Goal: Complete application form

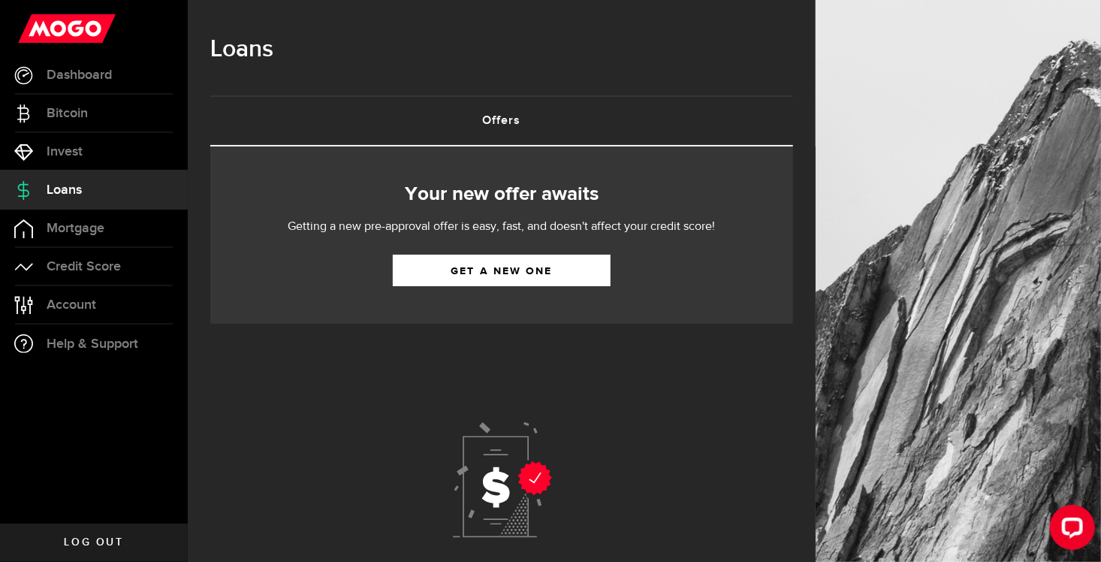
scroll to position [100, 0]
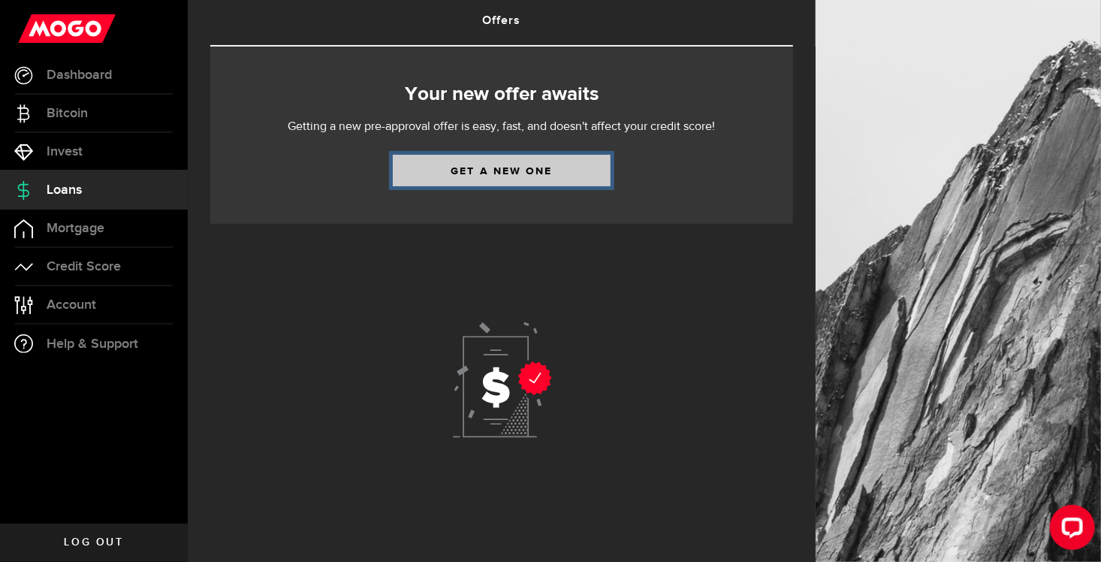
click at [525, 165] on link "Get a new one" at bounding box center [502, 171] width 218 height 32
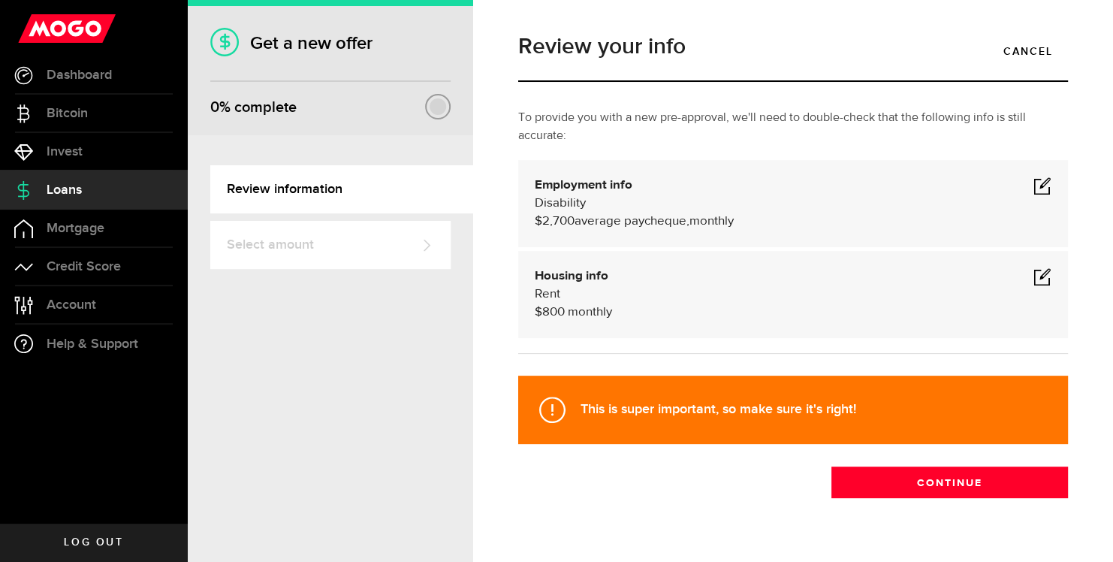
scroll to position [32, 0]
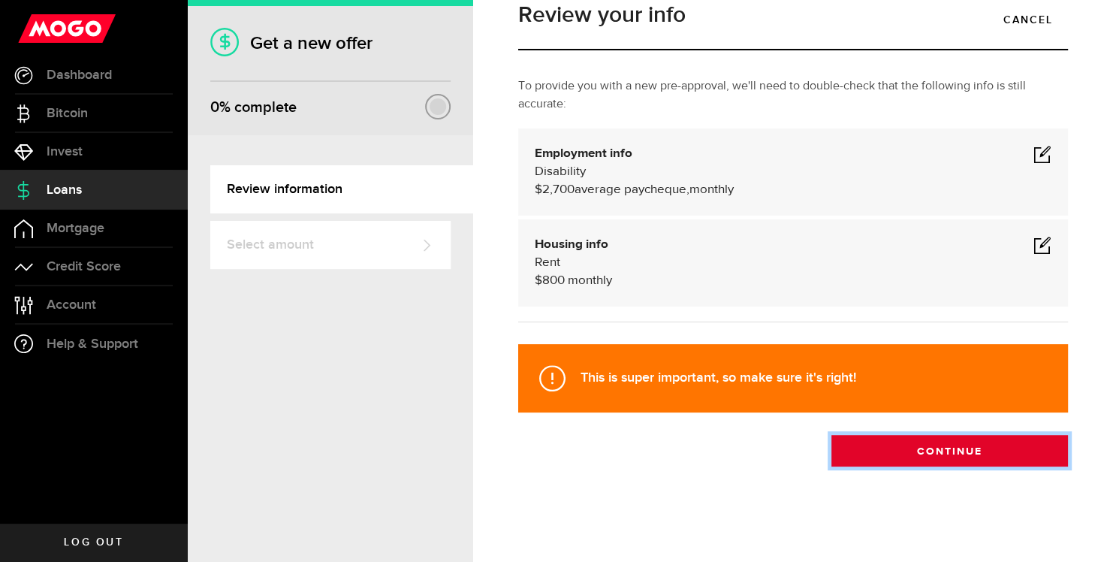
click at [933, 453] on button "Continue" at bounding box center [949, 451] width 237 height 32
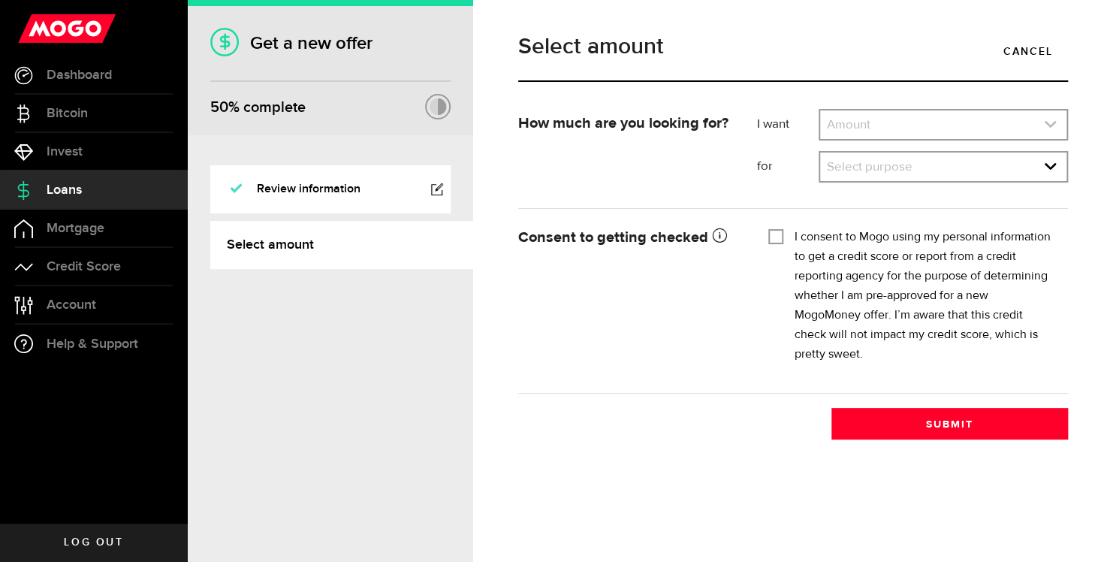
click at [1049, 122] on icon "expand select" at bounding box center [1050, 124] width 13 height 13
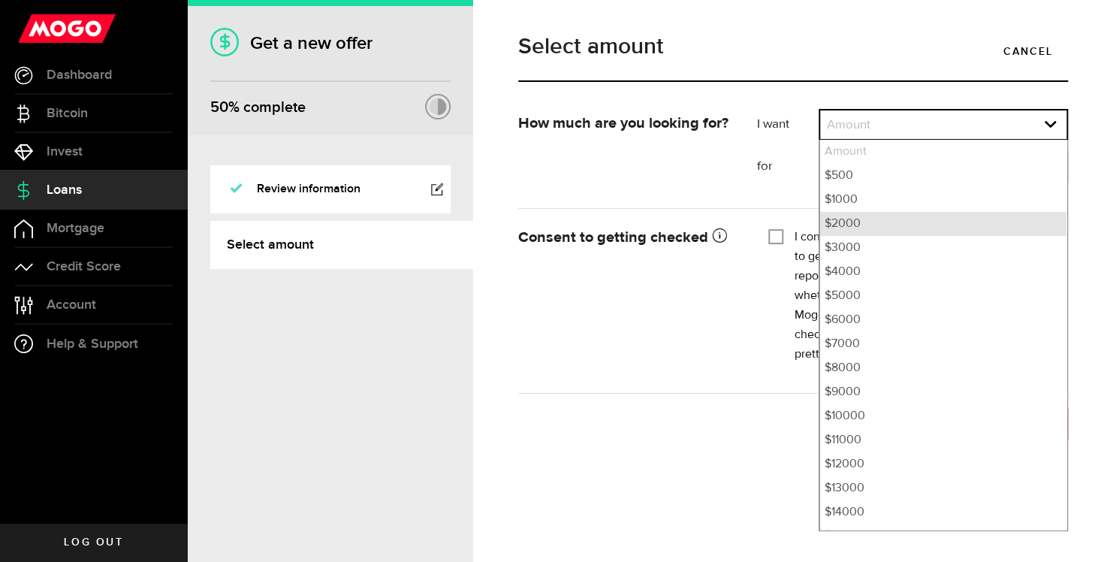
click at [1006, 225] on li "$2000" at bounding box center [943, 224] width 246 height 24
select select "2000"
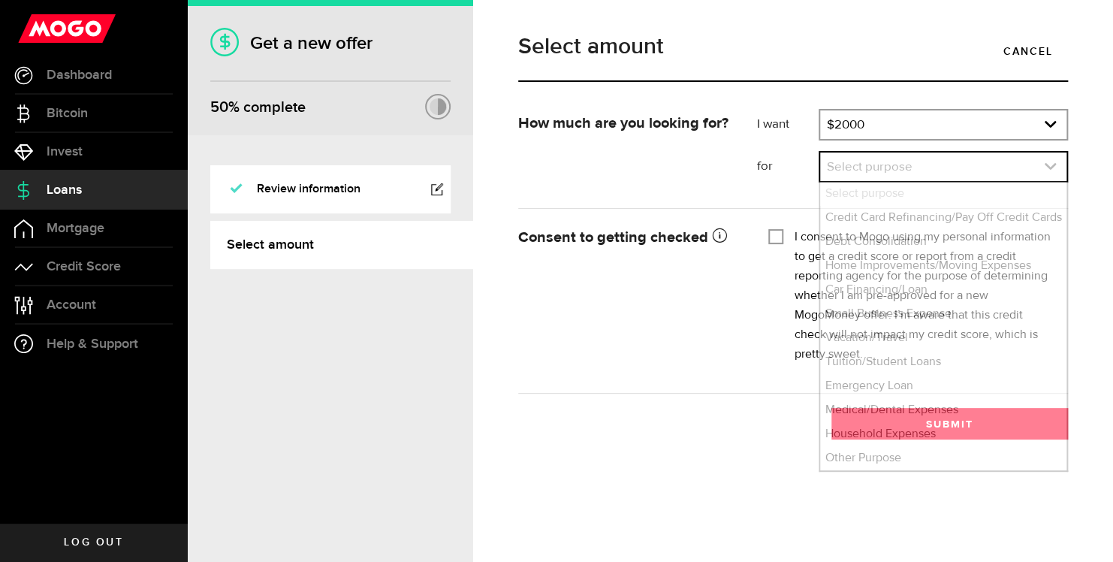
click at [1049, 165] on icon "expand select" at bounding box center [1050, 166] width 13 height 13
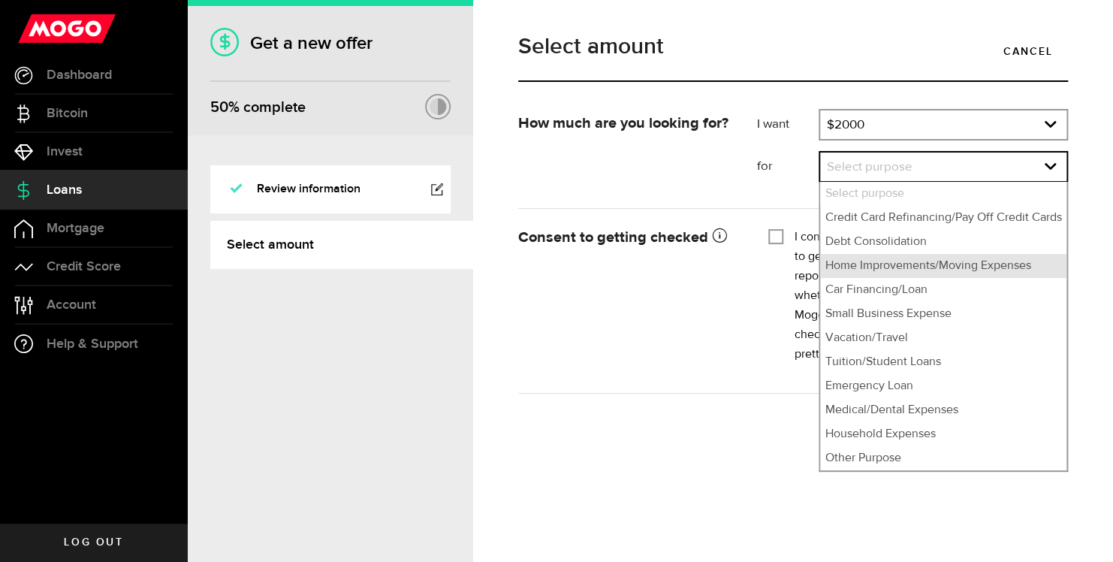
click at [987, 265] on li "Home Improvements/Moving Expenses" at bounding box center [943, 266] width 246 height 24
select select "Home Improvements/Moving Expenses"
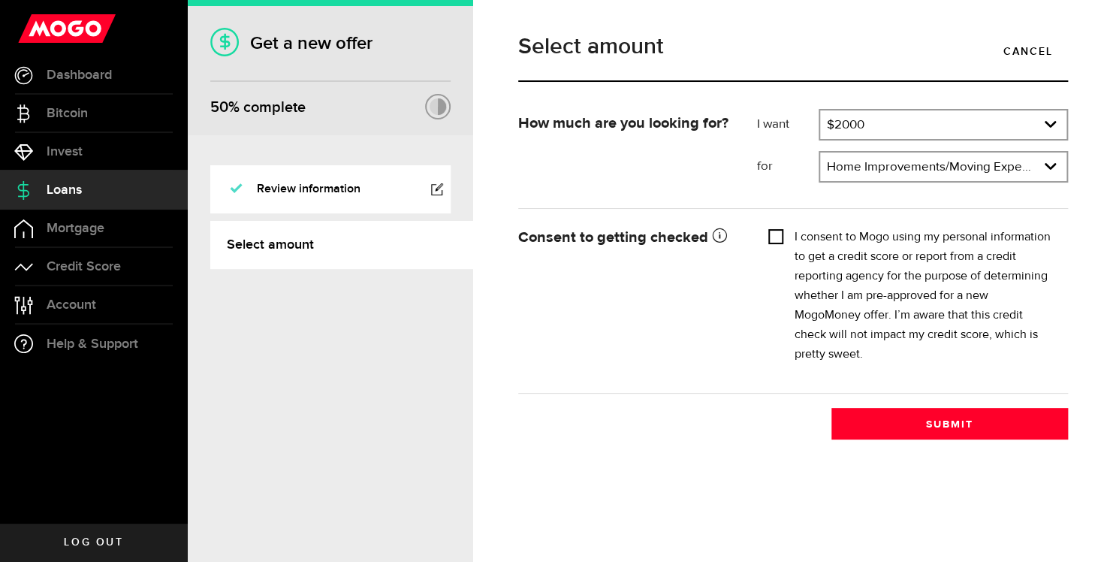
click at [776, 233] on input "I consent to Mogo using my personal information to get a credit score or report…" at bounding box center [775, 235] width 15 height 15
checkbox input "true"
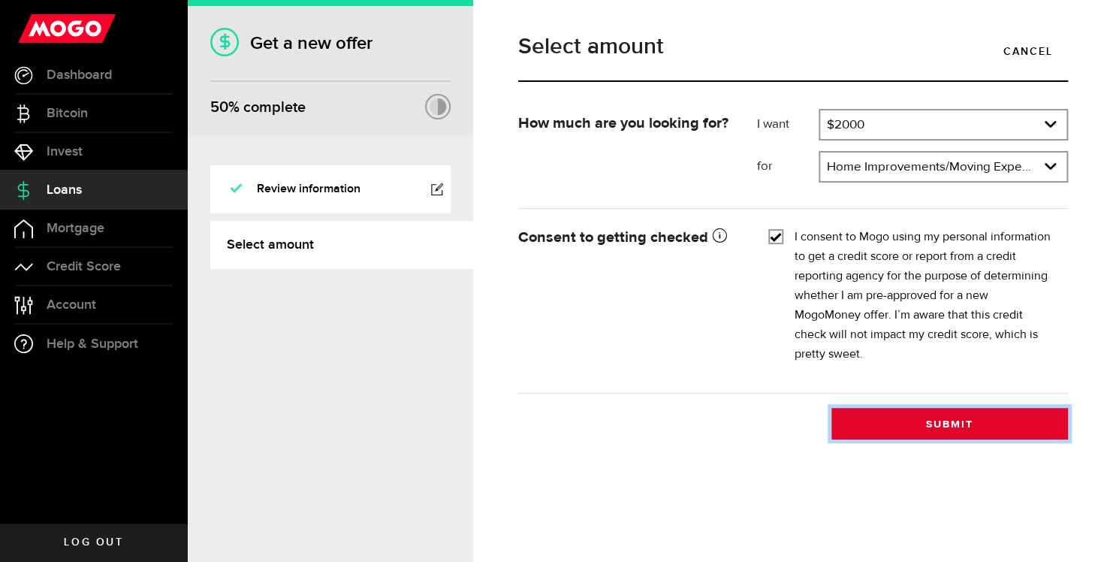
click at [968, 417] on button "Submit" at bounding box center [949, 424] width 237 height 32
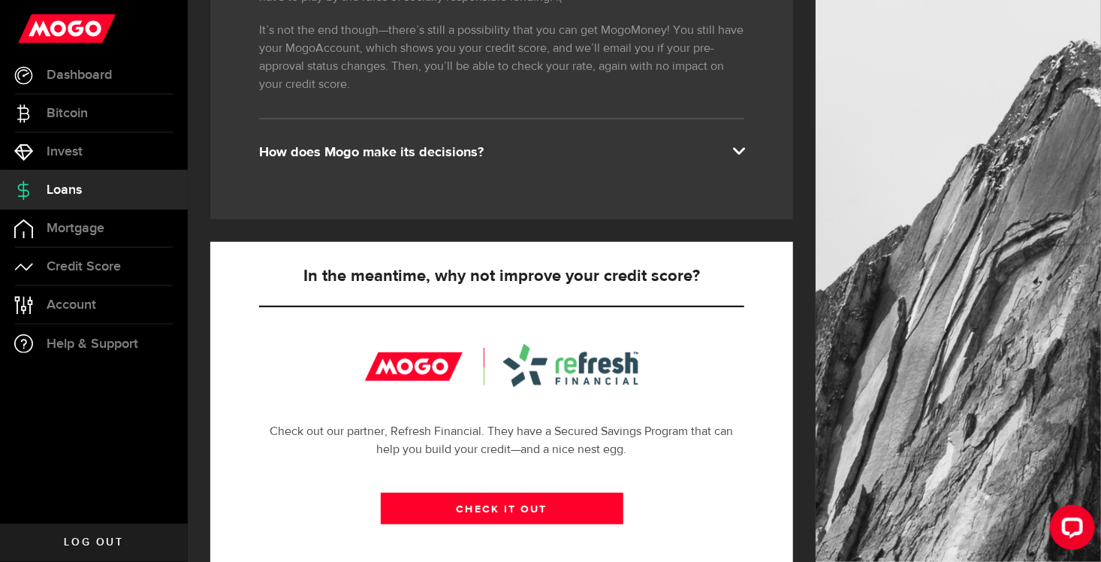
scroll to position [541, 0]
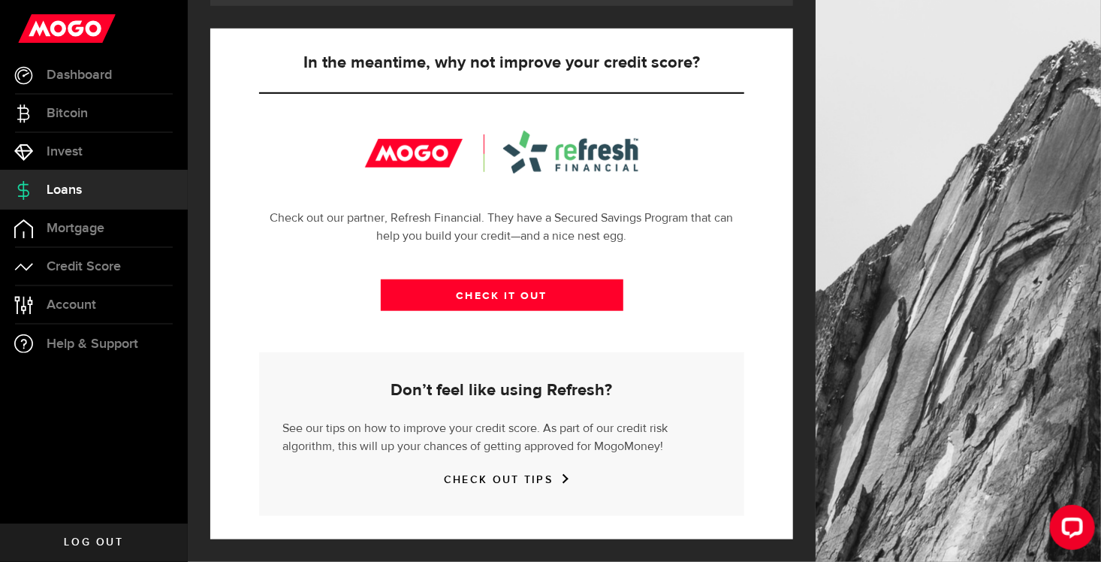
drag, startPoint x: 1106, startPoint y: 251, endPoint x: 4, endPoint y: 38, distance: 1122.7
click at [481, 474] on link "CHECK OUT TIPS" at bounding box center [502, 479] width 116 height 13
